Goal: Transaction & Acquisition: Purchase product/service

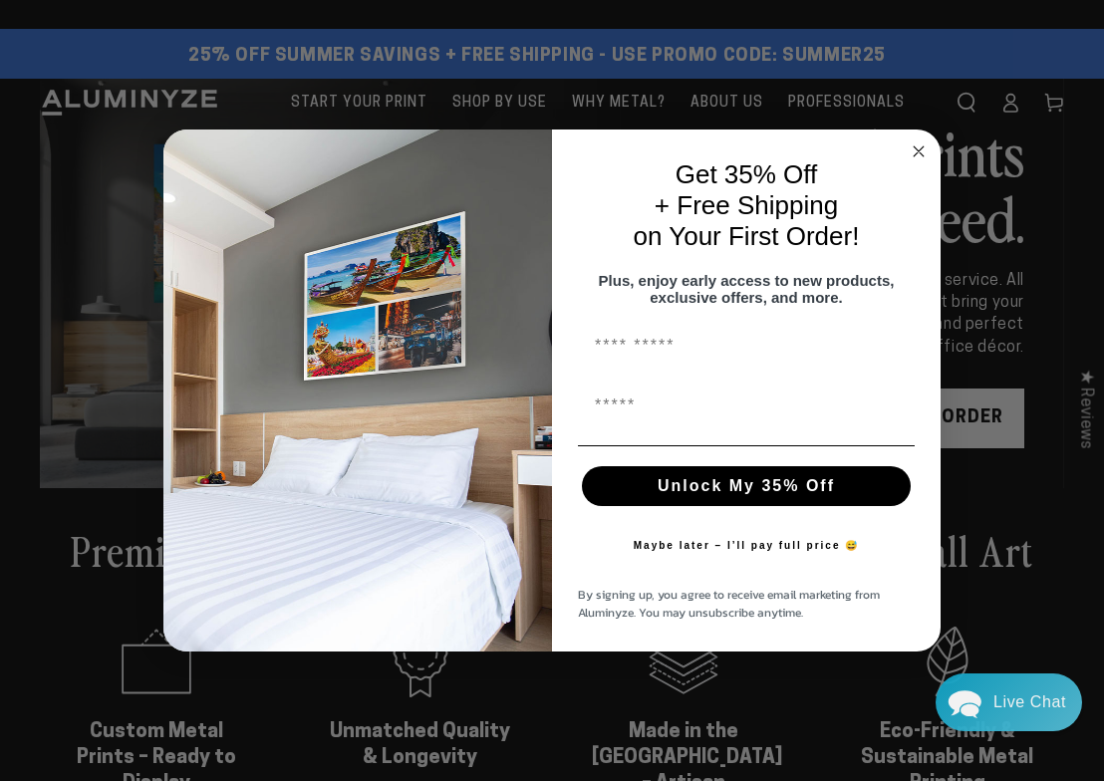
click at [924, 147] on circle "Close dialog" at bounding box center [918, 151] width 23 height 23
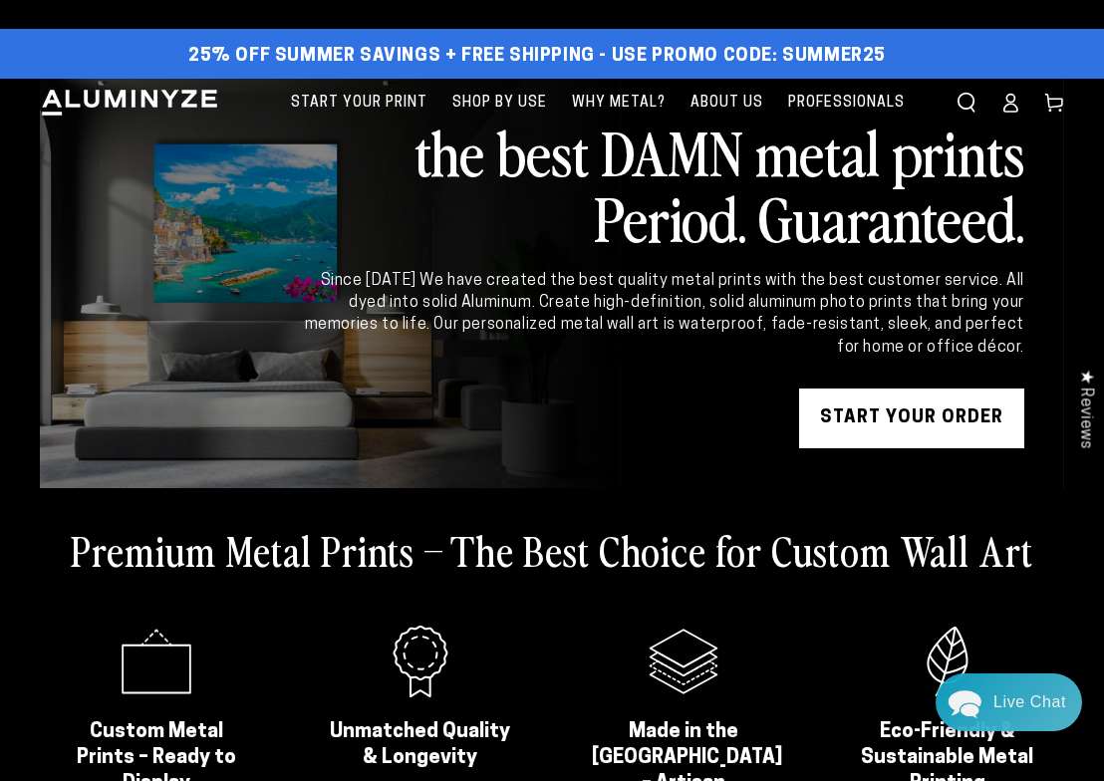
click at [486, 437] on div "START YOUR Order" at bounding box center [662, 418] width 723 height 60
click at [896, 418] on link "START YOUR Order" at bounding box center [911, 418] width 225 height 60
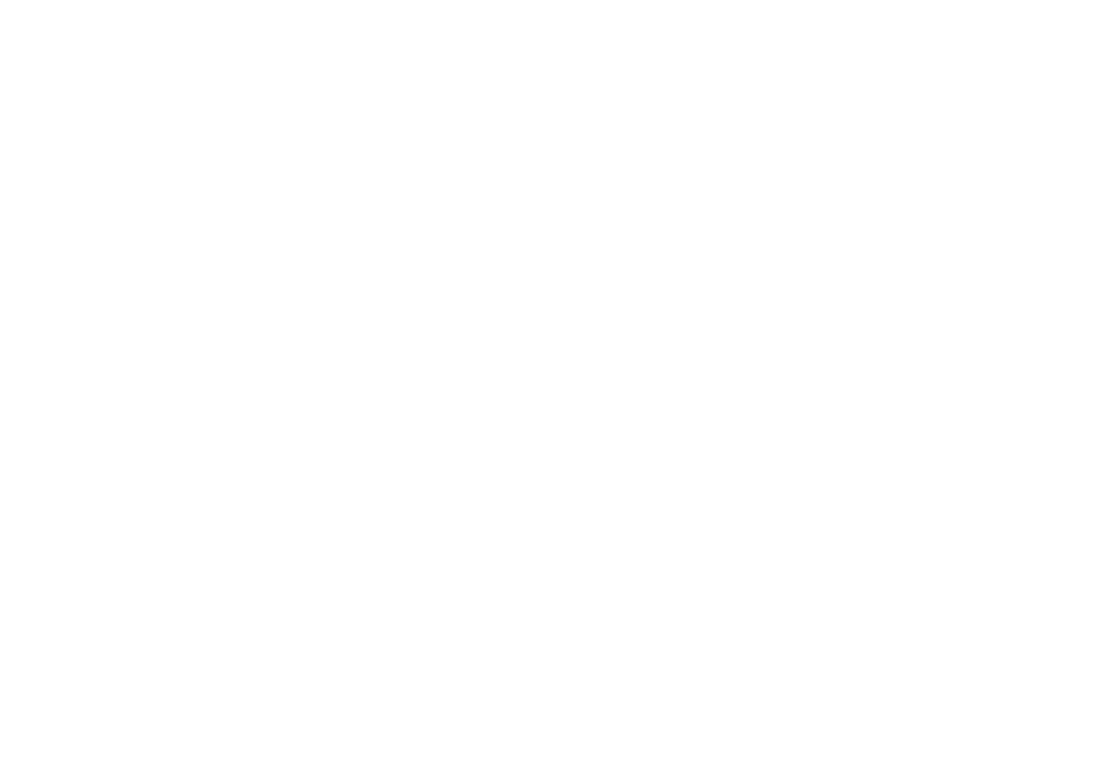
select select "**********"
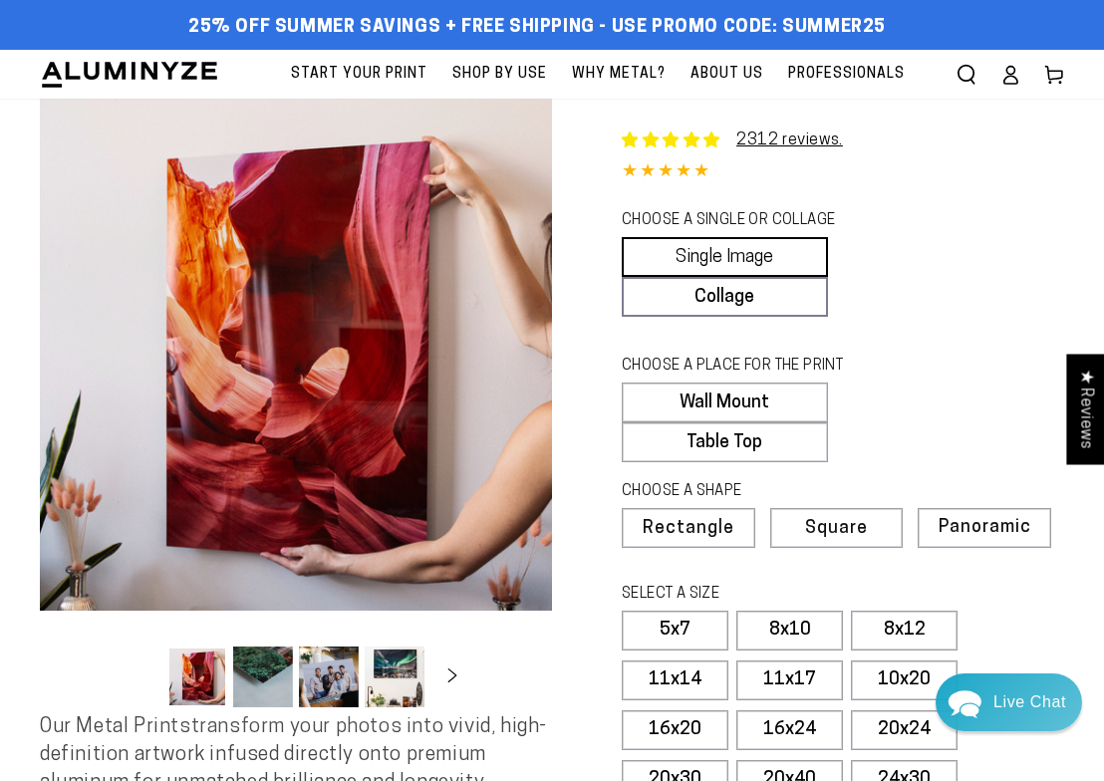
click at [775, 271] on link "Single Image" at bounding box center [725, 257] width 206 height 40
click at [754, 395] on label "Wall Mount" at bounding box center [725, 402] width 206 height 40
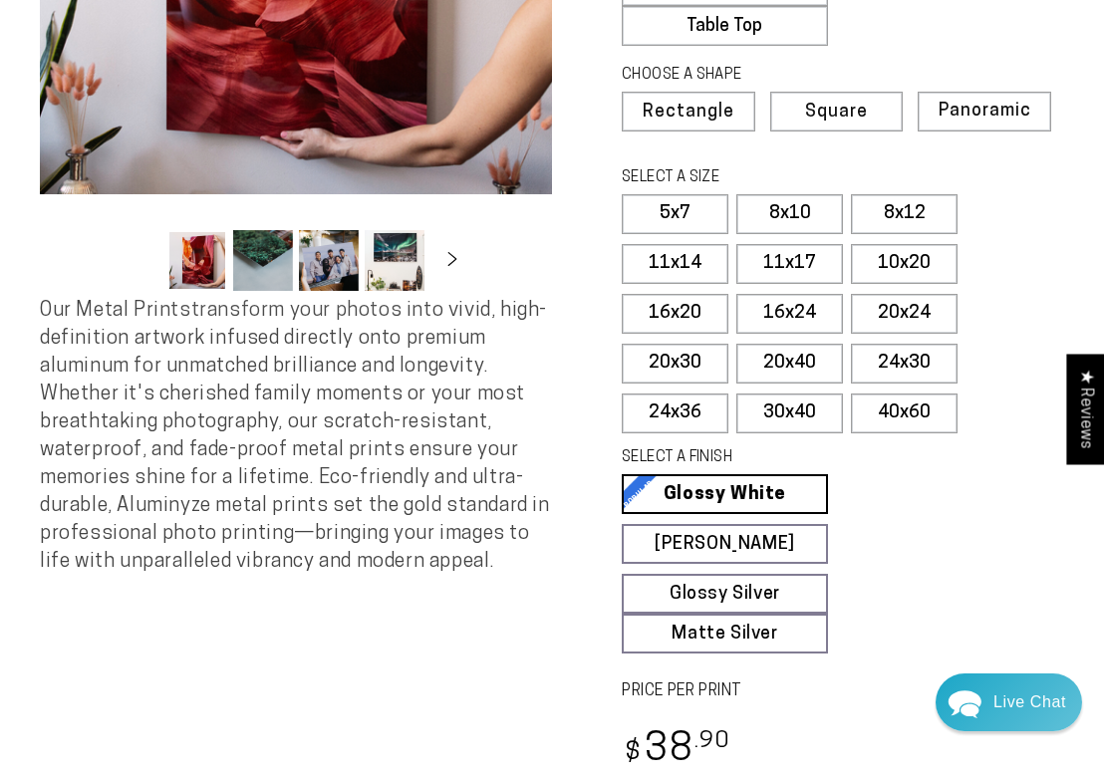
scroll to position [417, 0]
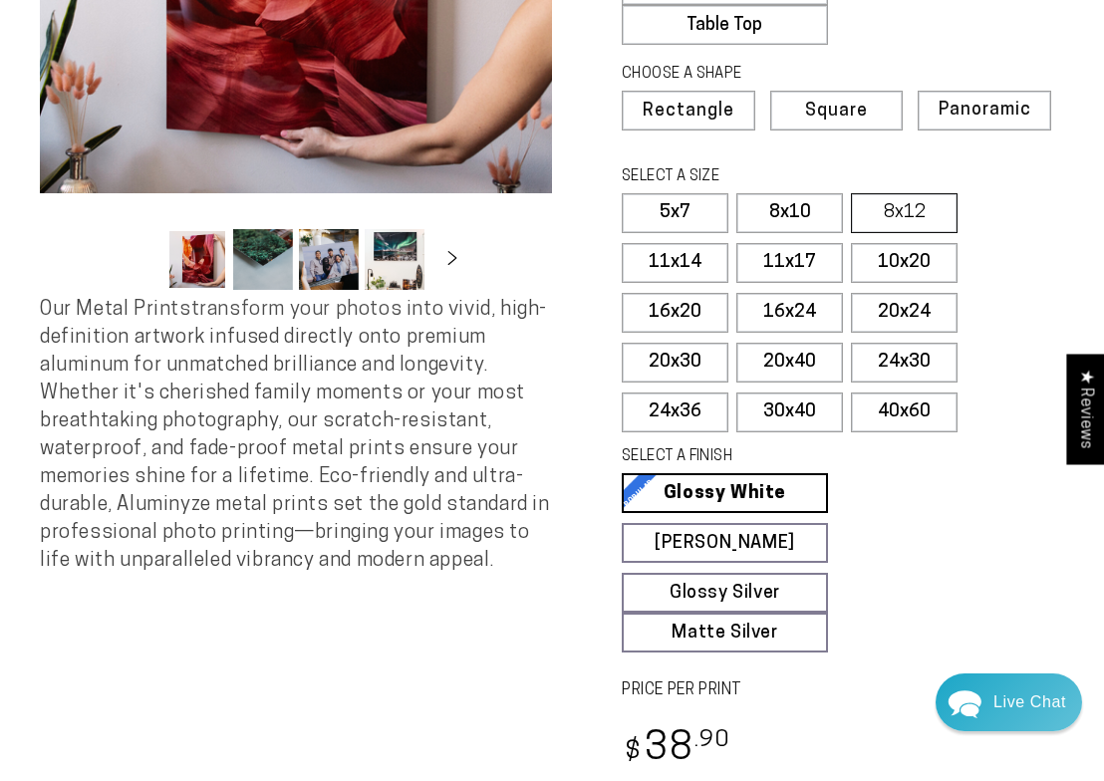
click at [939, 211] on label "8x12" at bounding box center [904, 213] width 107 height 40
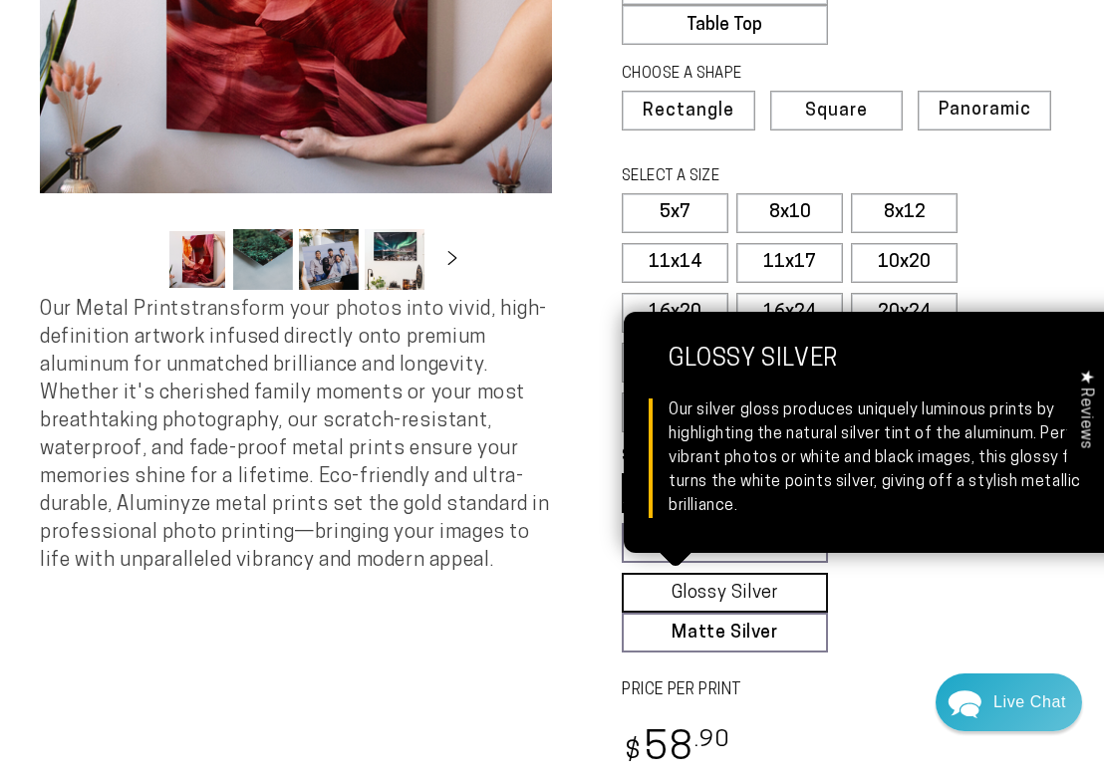
click at [724, 590] on link "Glossy Silver Glossy Silver Our silver gloss produces uniquely luminous prints …" at bounding box center [725, 593] width 206 height 40
